Goal: Information Seeking & Learning: Learn about a topic

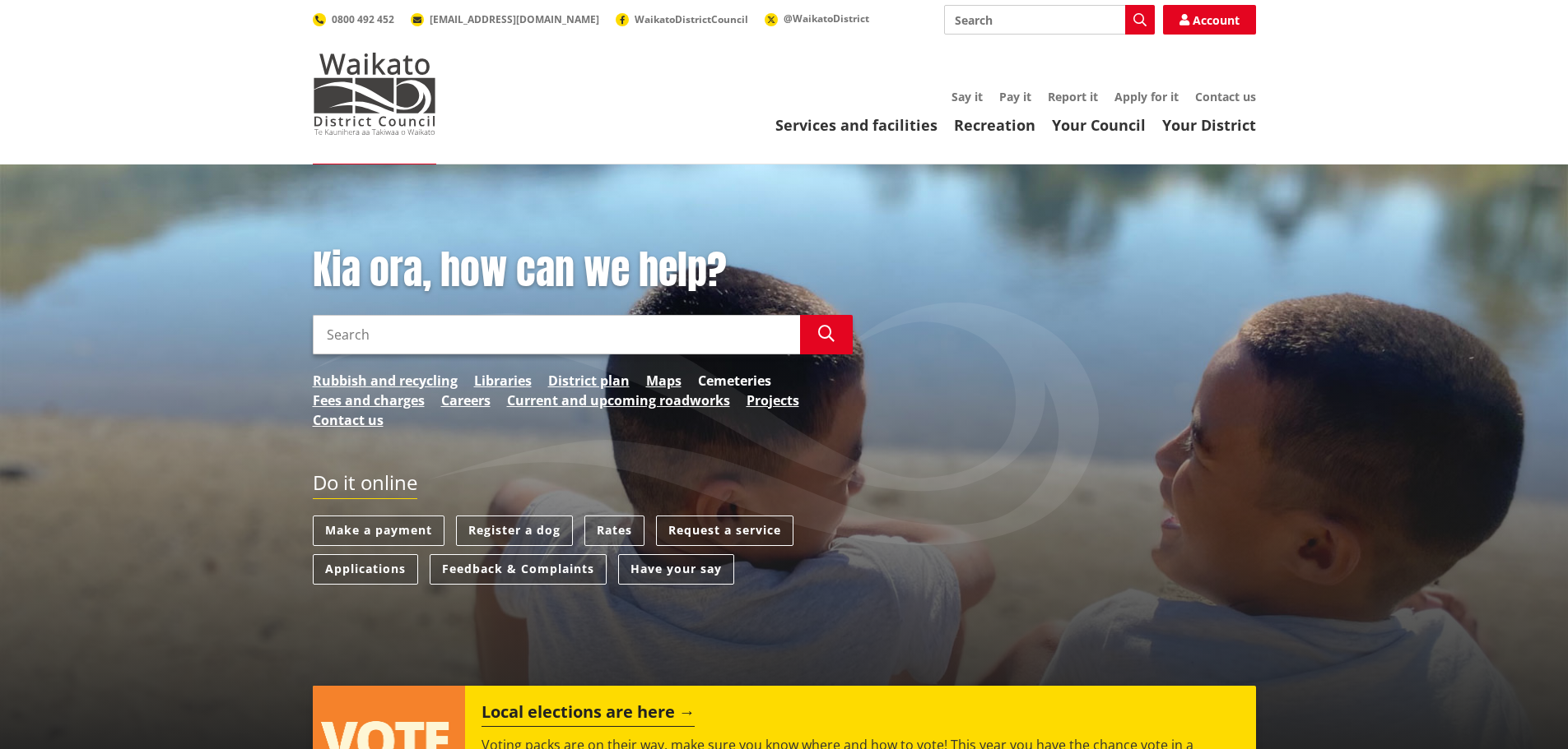
click at [732, 379] on link "Cemeteries" at bounding box center [734, 380] width 73 height 20
click at [615, 530] on link "Rates" at bounding box center [614, 530] width 60 height 30
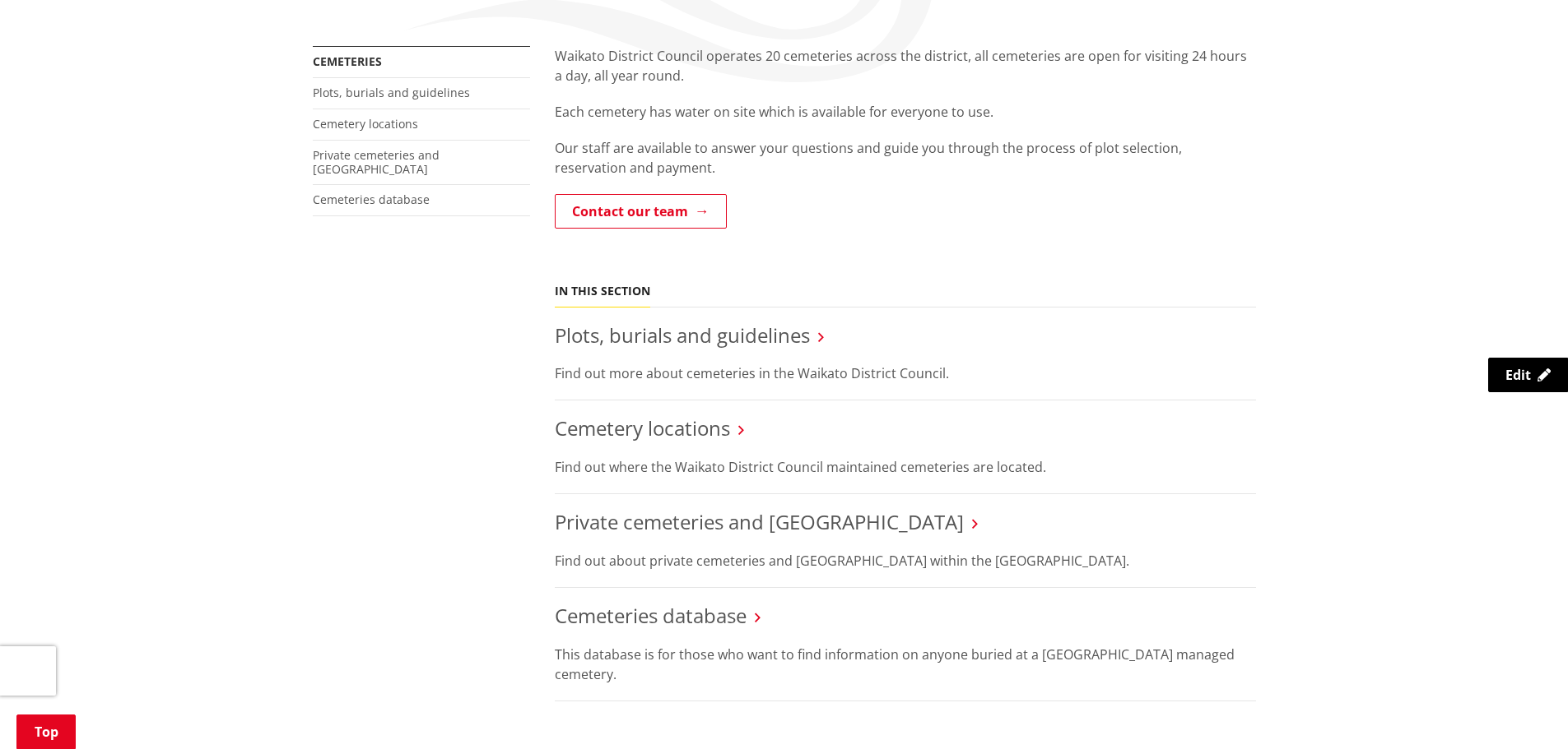
scroll to position [329, 0]
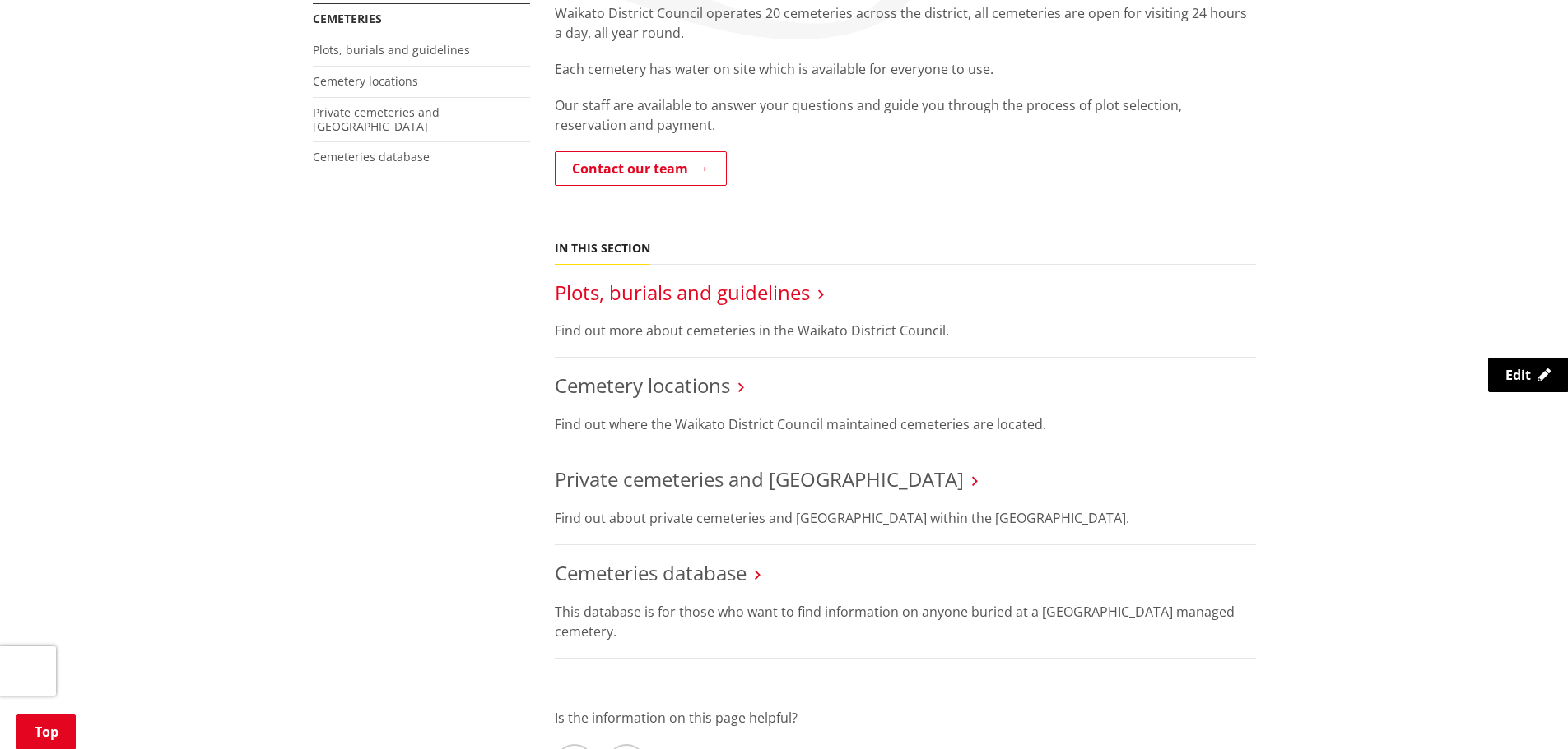
click at [750, 288] on link "Plots, burials and guidelines" at bounding box center [682, 292] width 255 height 27
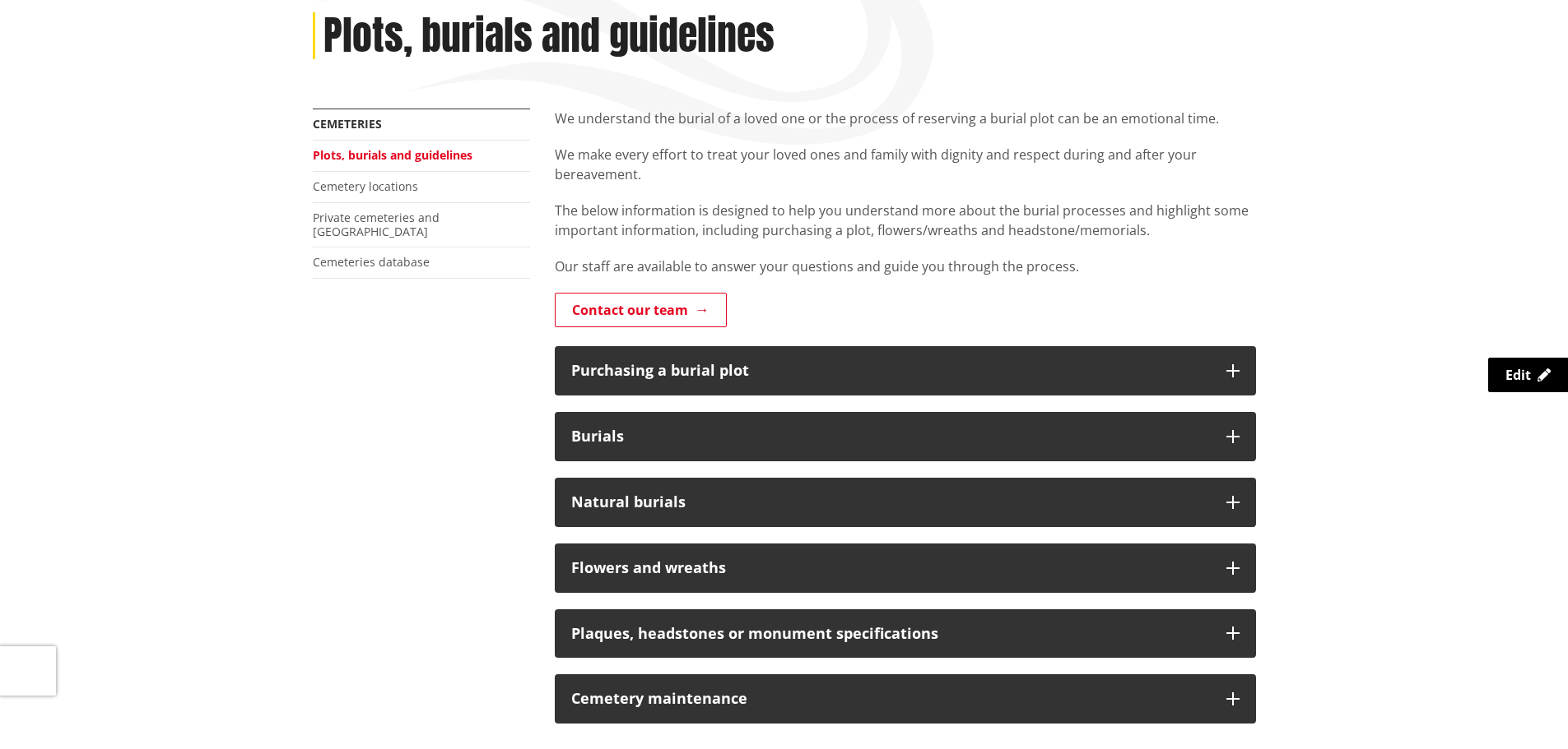
scroll to position [247, 0]
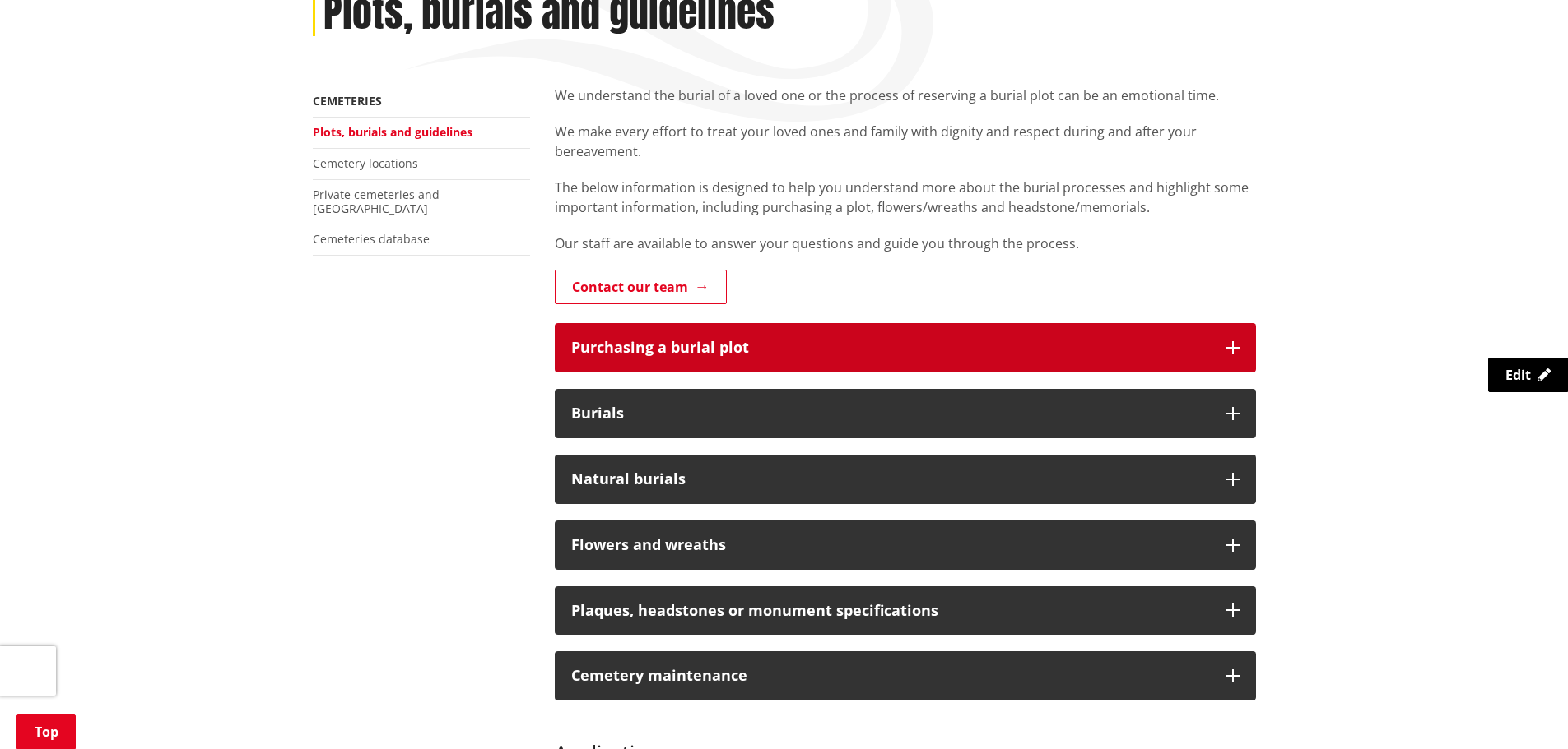
click at [1231, 346] on icon "button" at bounding box center [1232, 347] width 13 height 13
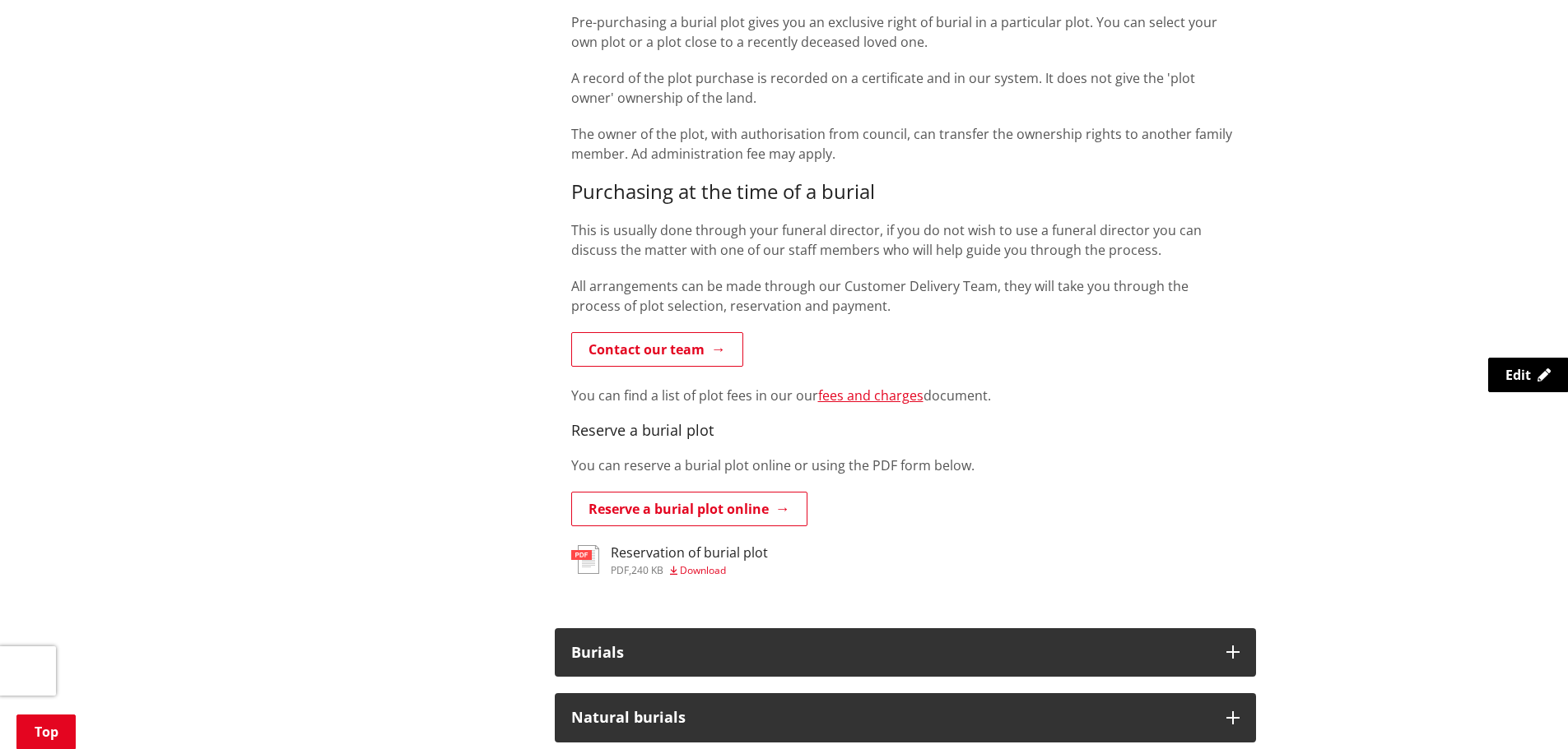
scroll to position [1070, 0]
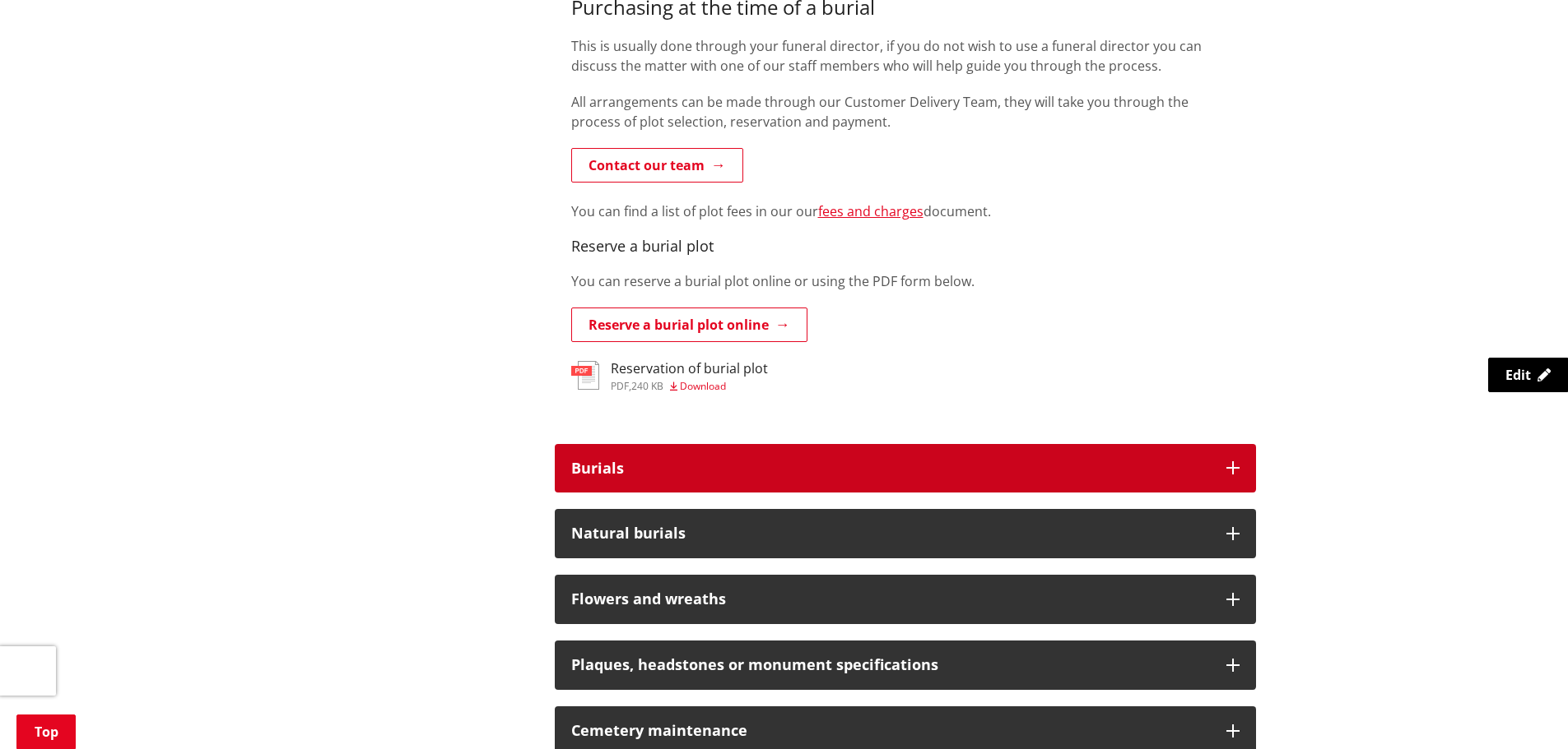
click at [1233, 467] on icon "button" at bounding box center [1232, 467] width 13 height 13
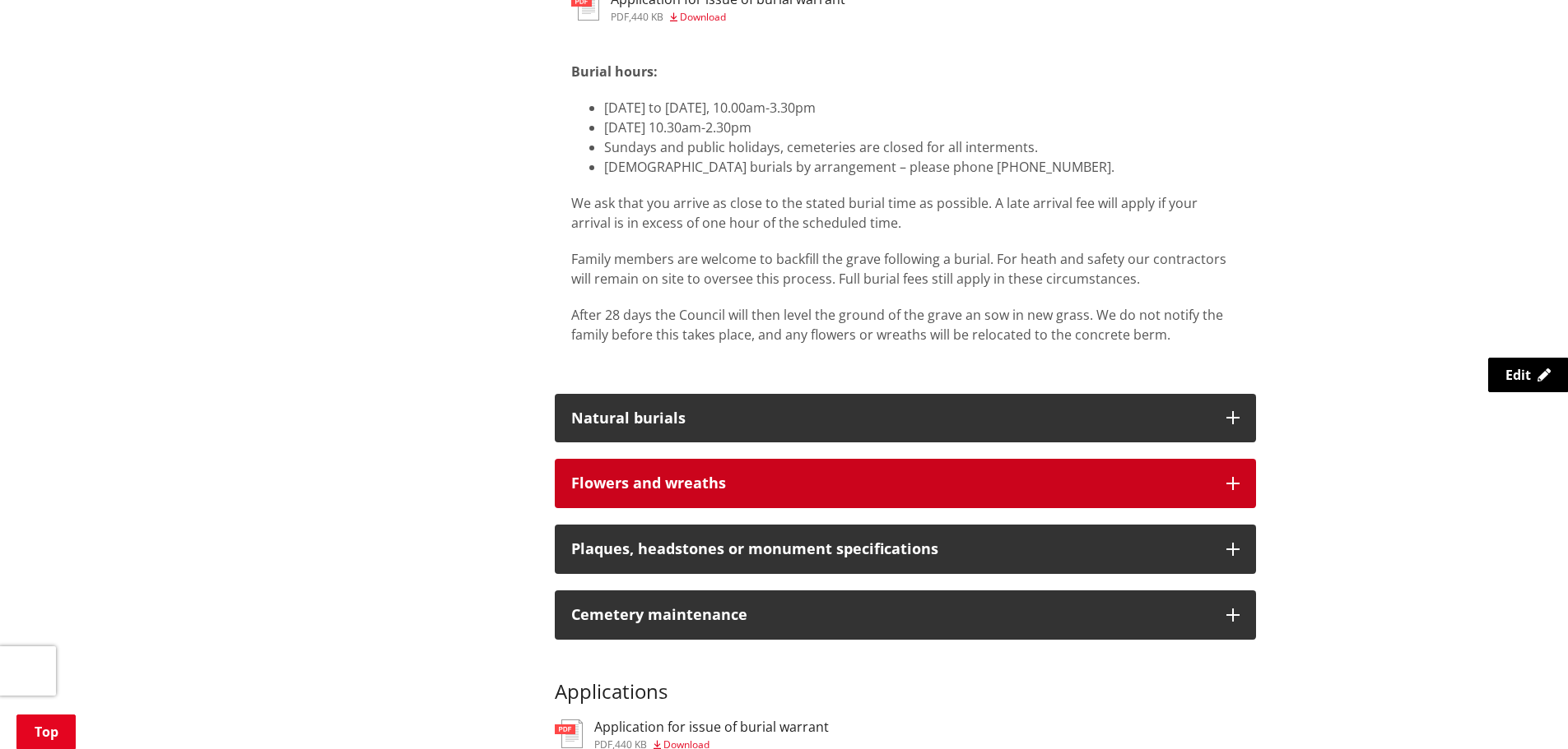
scroll to position [1809, 0]
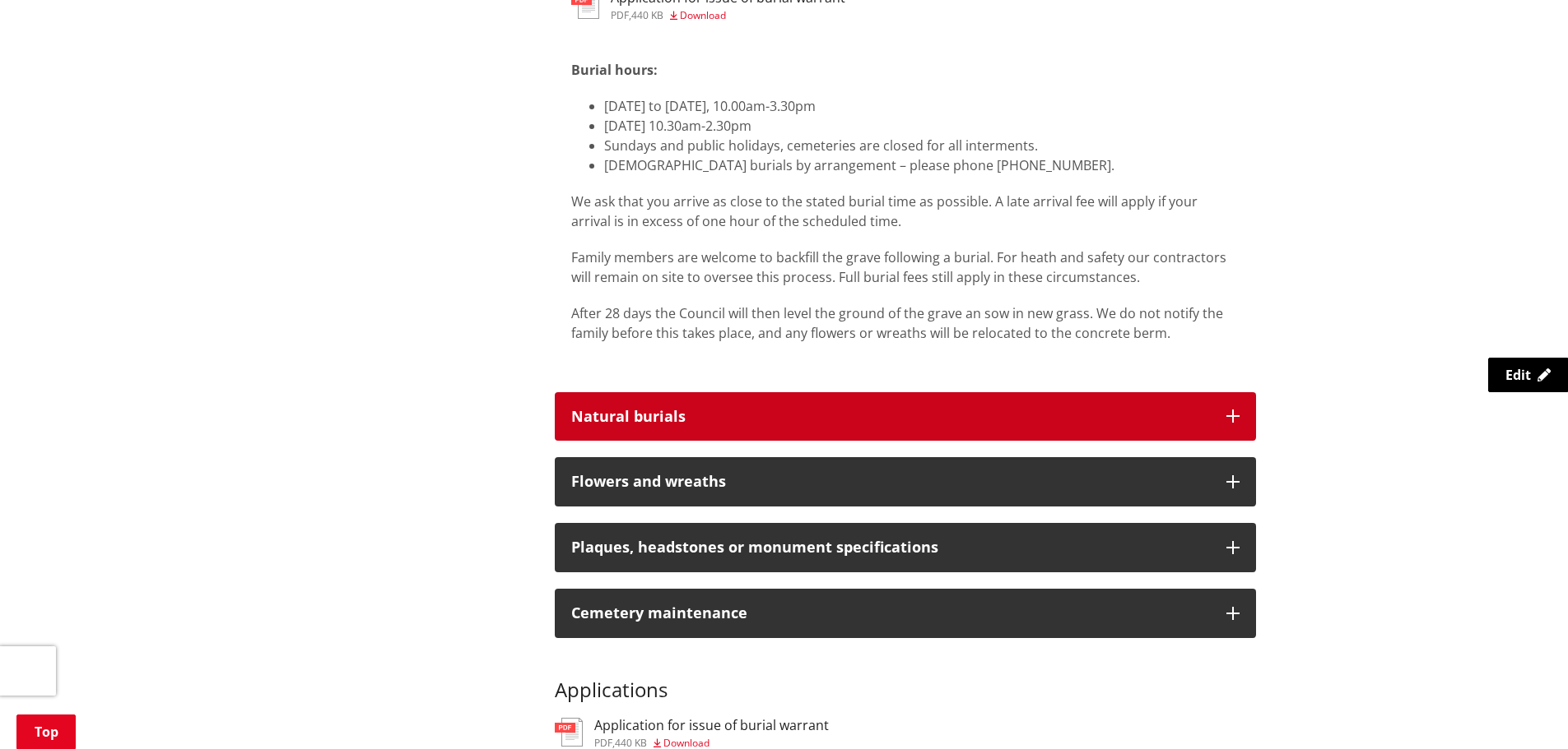
click at [1236, 418] on icon "button" at bounding box center [1232, 416] width 13 height 13
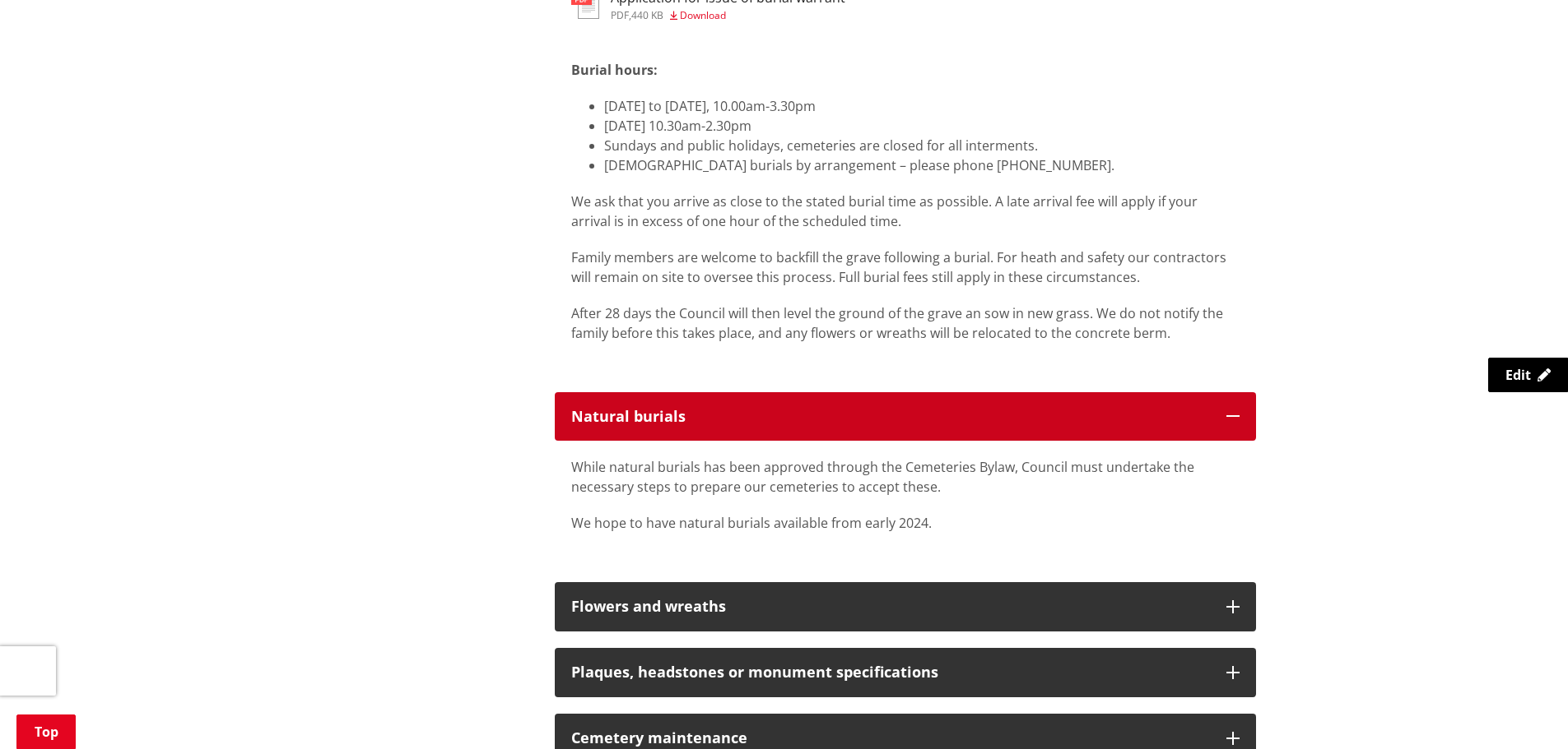
click at [1236, 418] on icon "button" at bounding box center [1232, 416] width 13 height 13
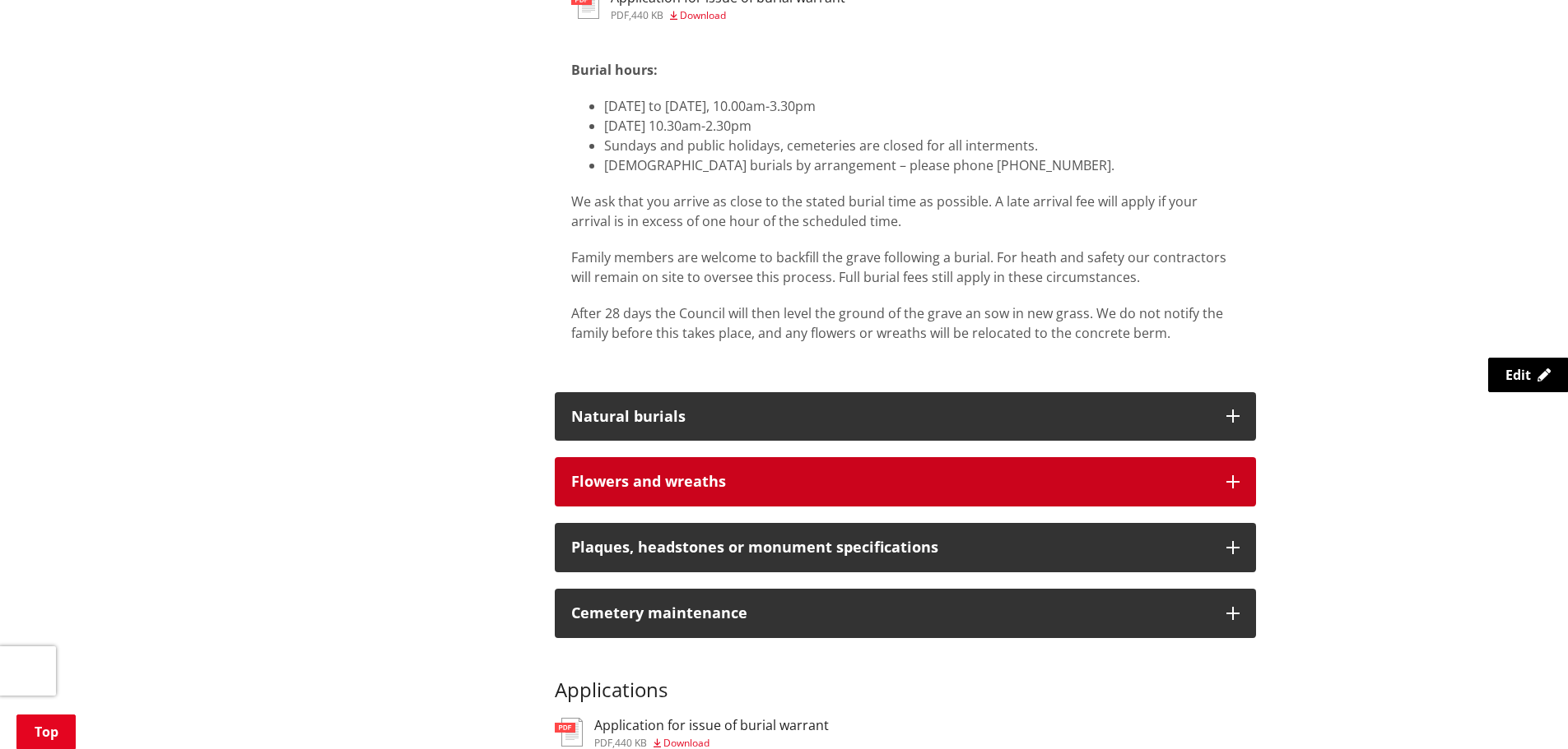
click at [1231, 479] on icon "button" at bounding box center [1232, 481] width 13 height 13
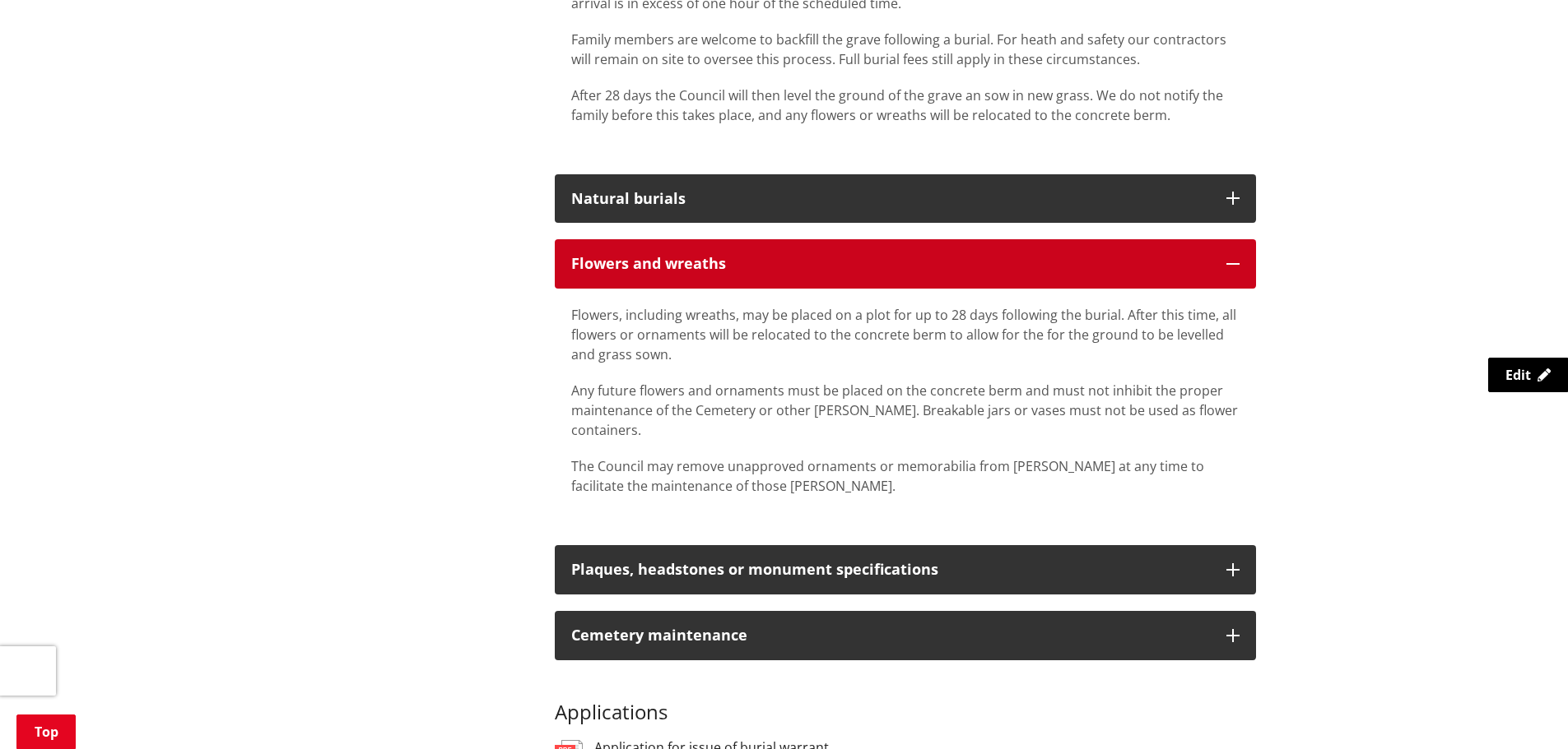
scroll to position [2056, 0]
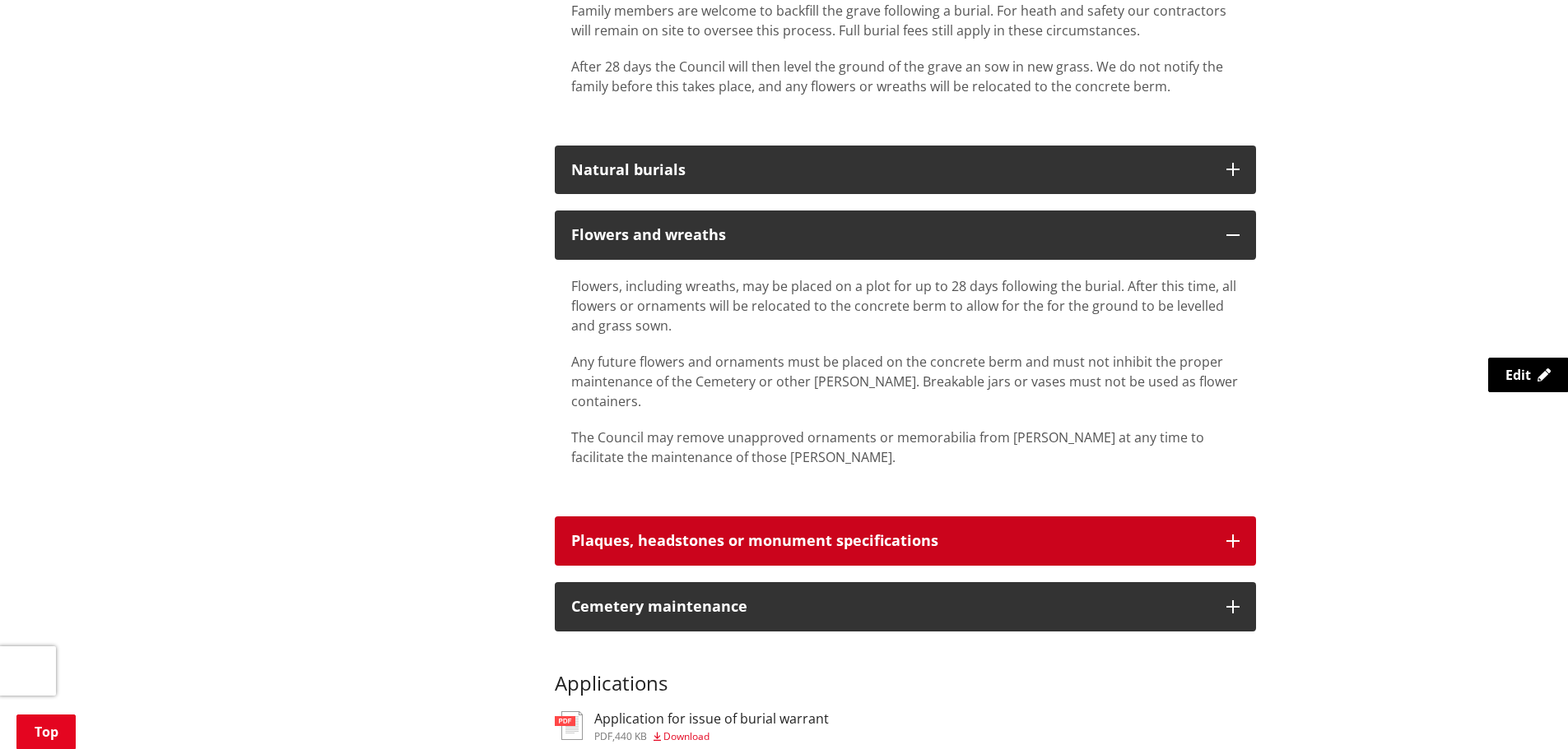
click at [1227, 540] on icon "button" at bounding box center [1232, 541] width 13 height 13
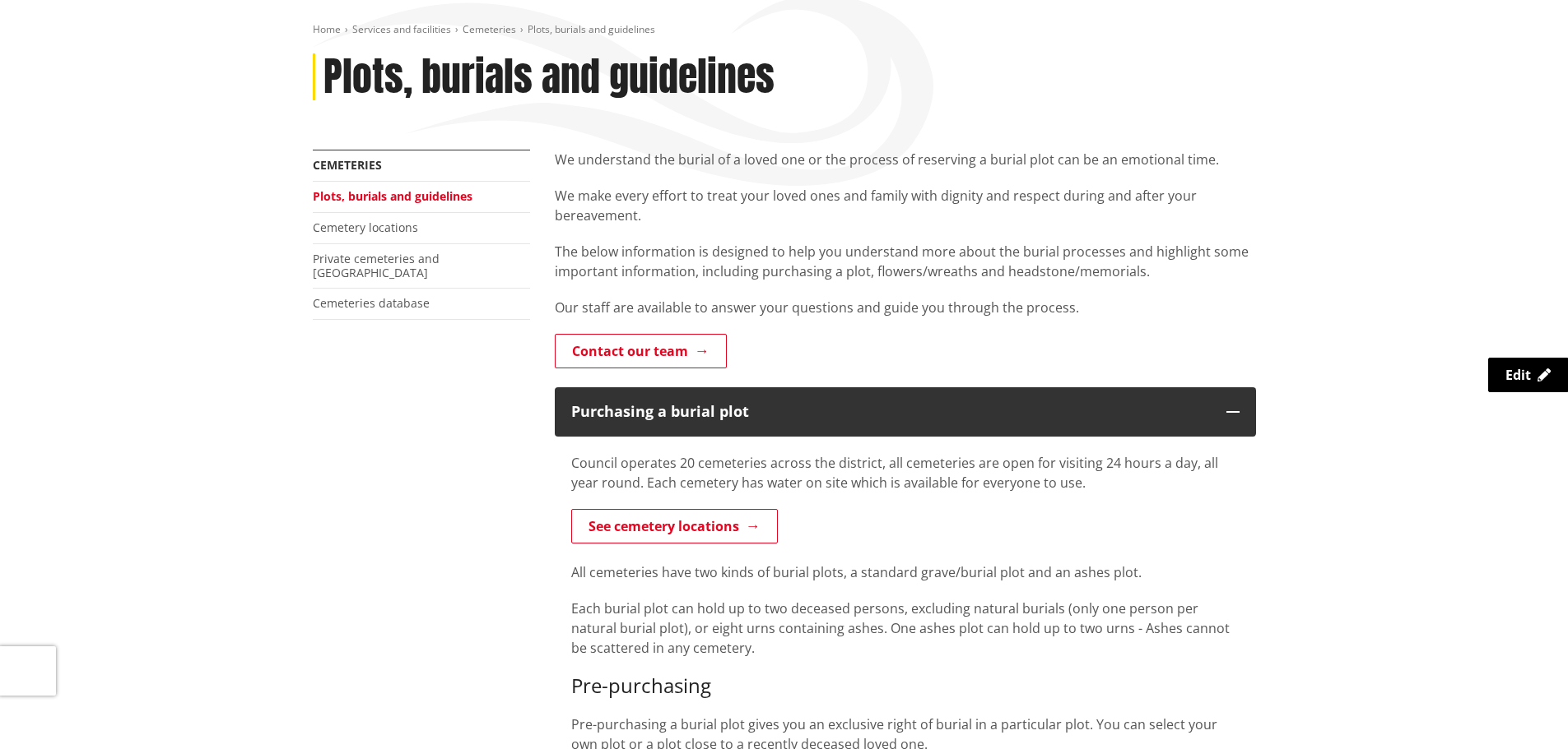
scroll to position [0, 0]
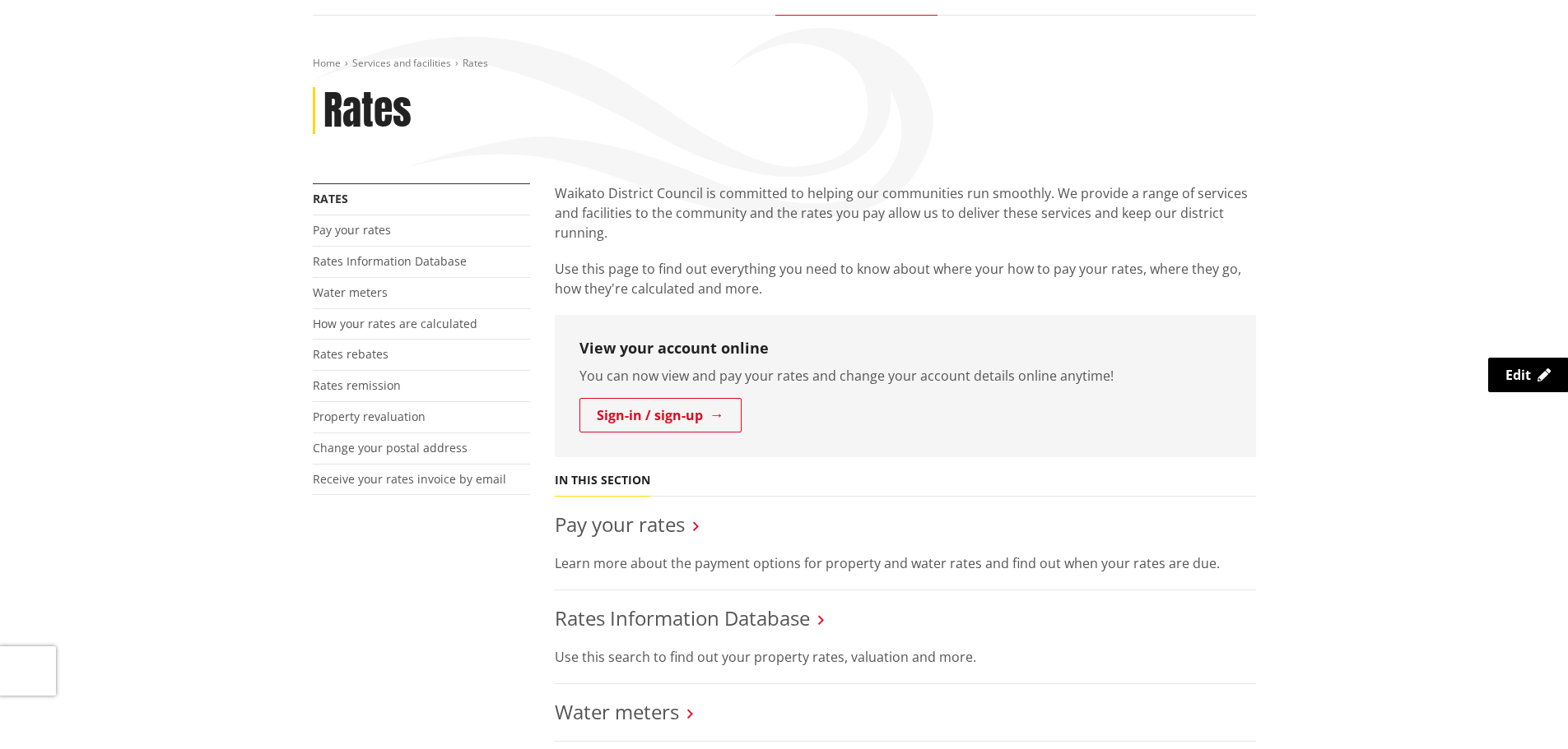
scroll to position [164, 0]
